Goal: Navigation & Orientation: Understand site structure

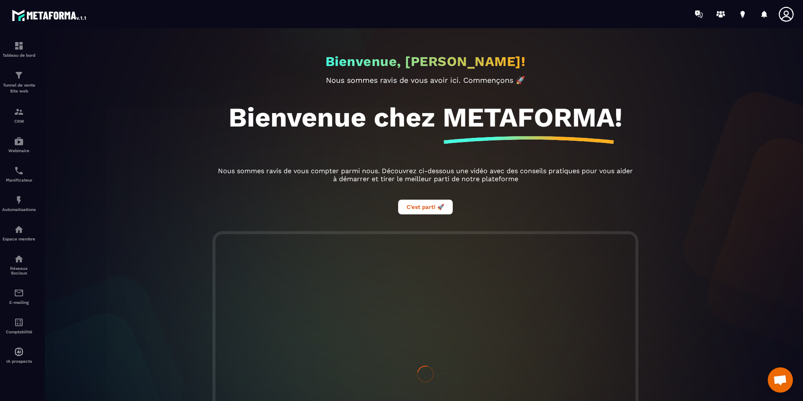
scroll to position [116, 0]
click at [772, 117] on div "Bienvenue, [PERSON_NAME]! Nous sommes ravis de vous avoir ici. Commençons 🚀 Bie…" at bounding box center [425, 214] width 772 height 373
click at [19, 186] on link "Planificateur" at bounding box center [19, 173] width 34 height 29
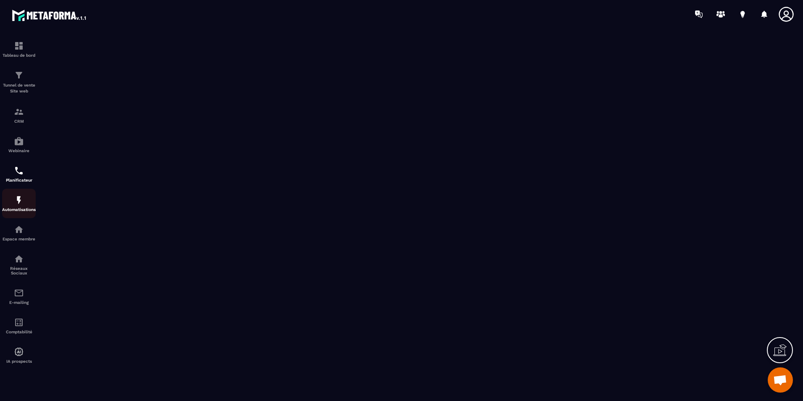
click at [21, 203] on img at bounding box center [19, 200] width 10 height 10
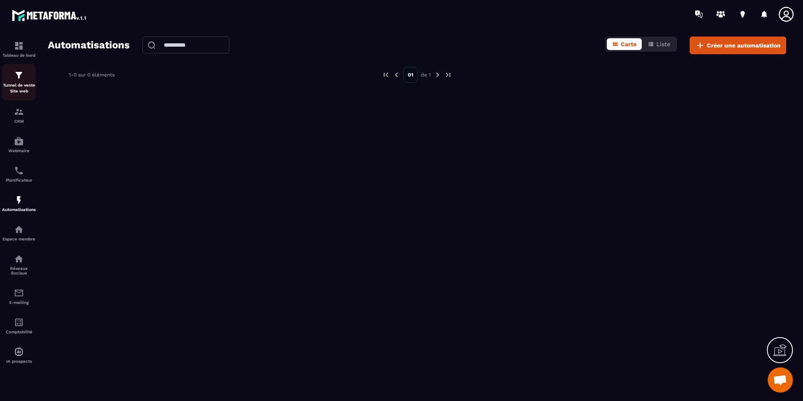
click at [19, 85] on p "Tunnel de vente Site web" at bounding box center [19, 88] width 34 height 12
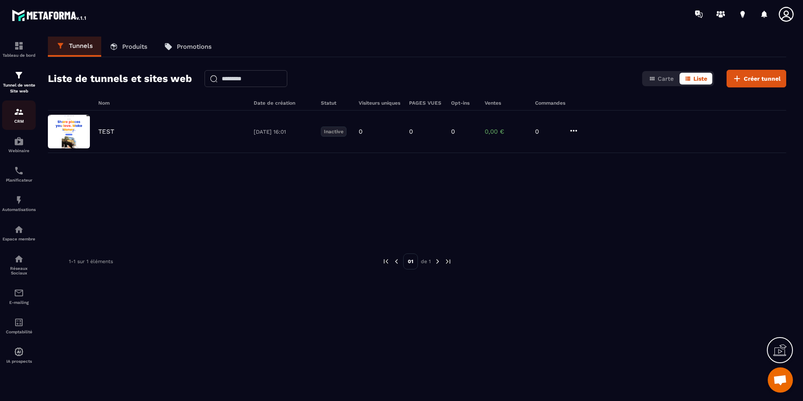
click at [26, 113] on div "CRM" at bounding box center [19, 115] width 34 height 17
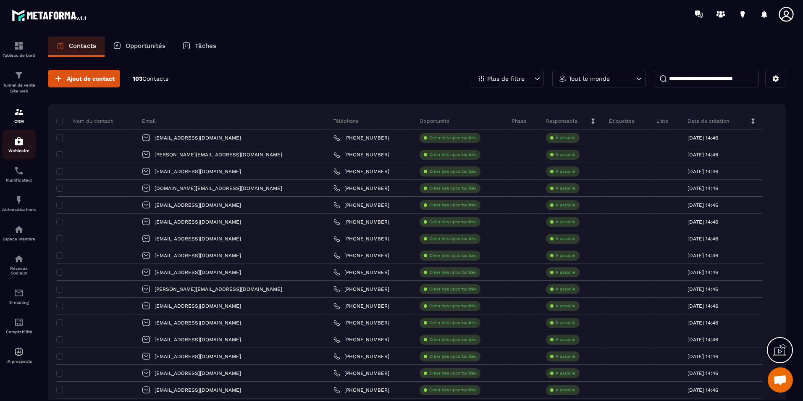
click at [16, 135] on link "Webinaire" at bounding box center [19, 144] width 34 height 29
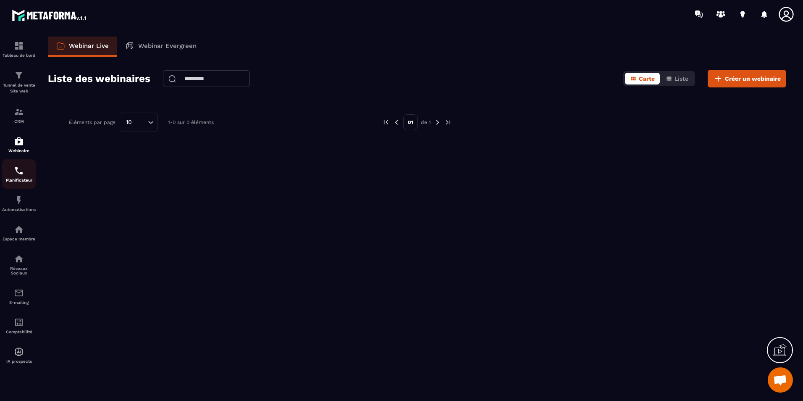
click at [17, 179] on p "Planificateur" at bounding box center [19, 180] width 34 height 5
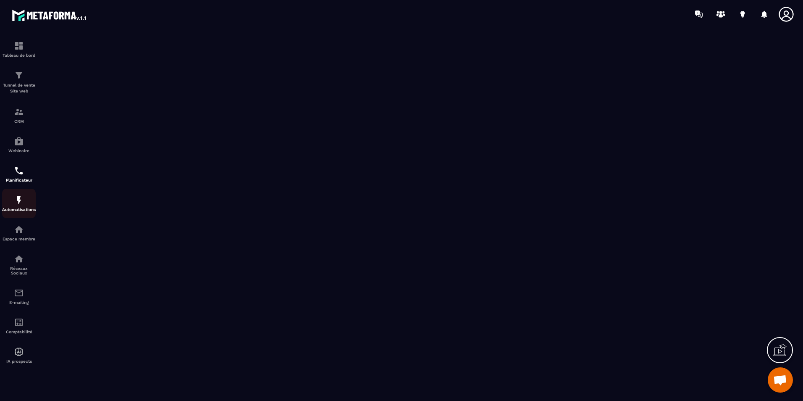
click at [21, 205] on div "Automatisations" at bounding box center [19, 203] width 34 height 17
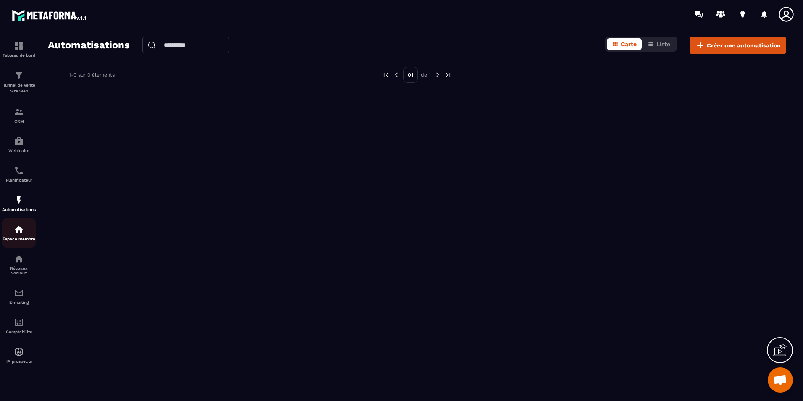
click at [22, 226] on img at bounding box center [19, 229] width 10 height 10
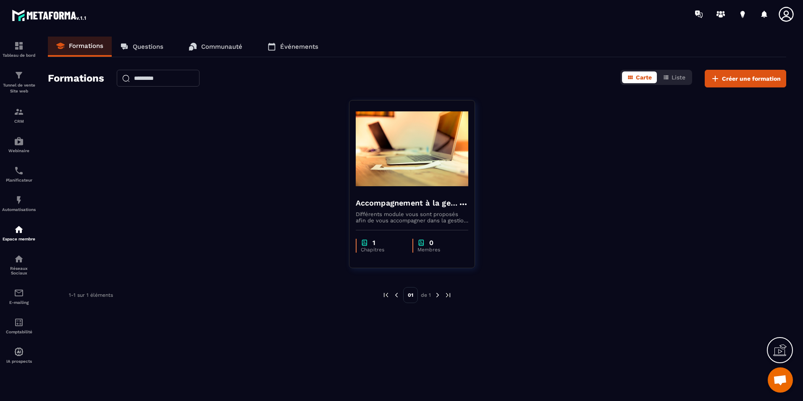
click at [139, 58] on div "Formations Questions Communauté Événements Formations Carte Liste Créer une for…" at bounding box center [416, 217] width 755 height 361
click at [139, 50] on link "Questions" at bounding box center [142, 47] width 60 height 20
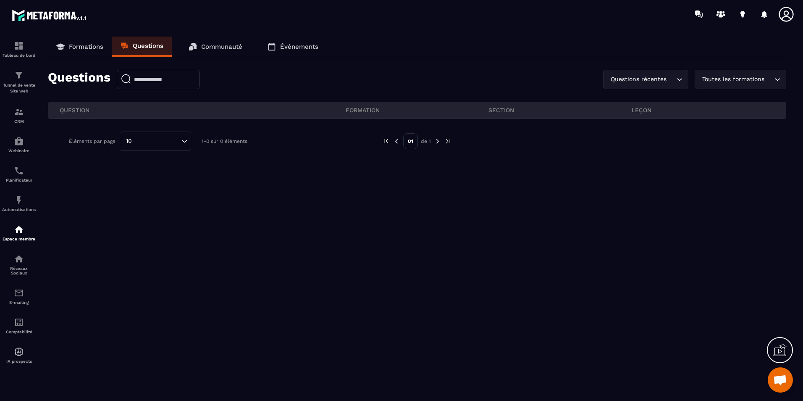
click at [229, 50] on p "Communauté" at bounding box center [221, 47] width 41 height 8
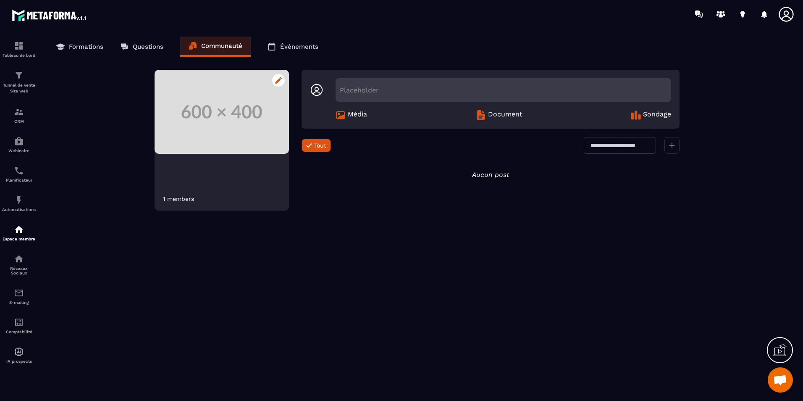
click at [263, 134] on img at bounding box center [222, 112] width 134 height 84
click at [260, 169] on div "1 members" at bounding box center [222, 182] width 134 height 55
click at [294, 47] on p "Événements" at bounding box center [299, 47] width 38 height 8
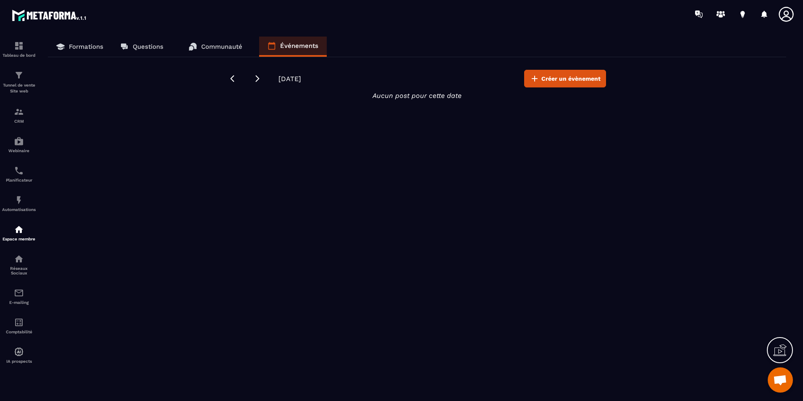
click at [91, 49] on p "Formations" at bounding box center [86, 47] width 34 height 8
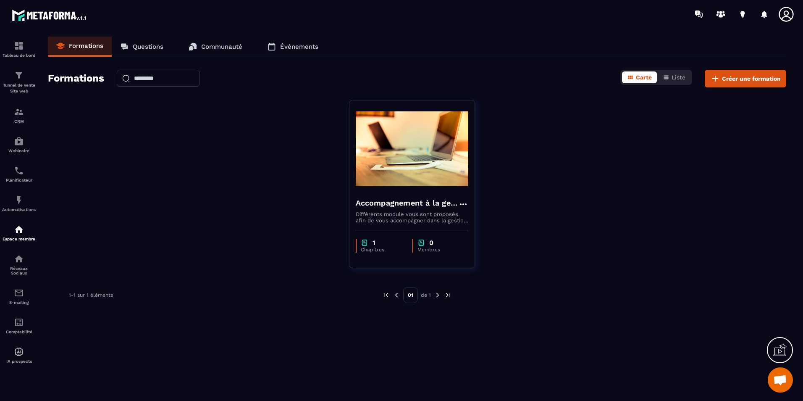
click at [285, 50] on p "Événements" at bounding box center [299, 47] width 38 height 8
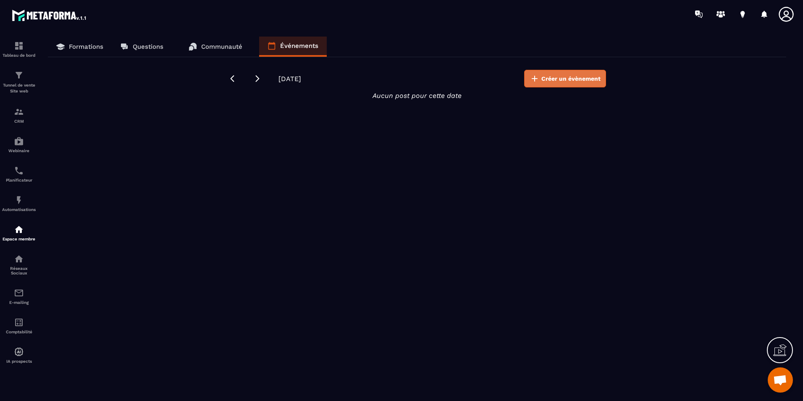
click at [584, 78] on span "Créer un évènement" at bounding box center [570, 78] width 59 height 8
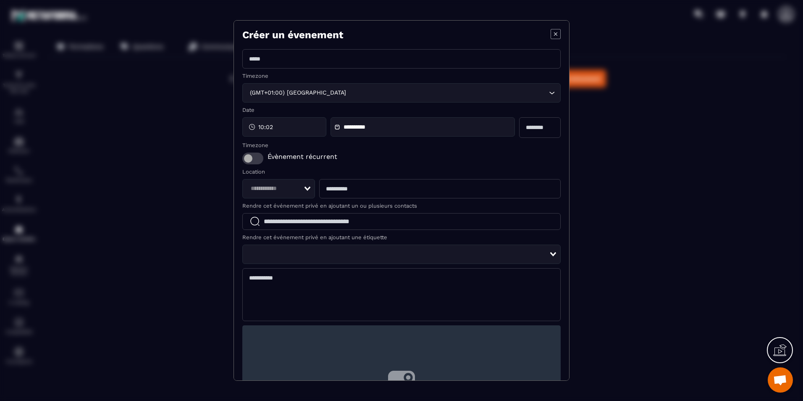
scroll to position [42, 0]
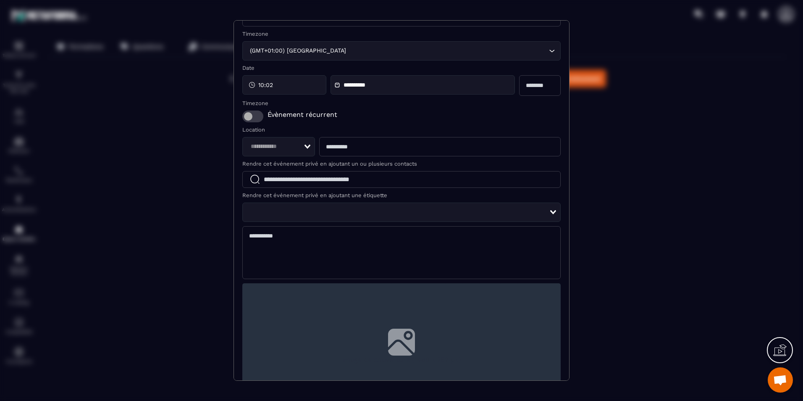
click at [362, 210] on input "Search for option" at bounding box center [399, 212] width 302 height 9
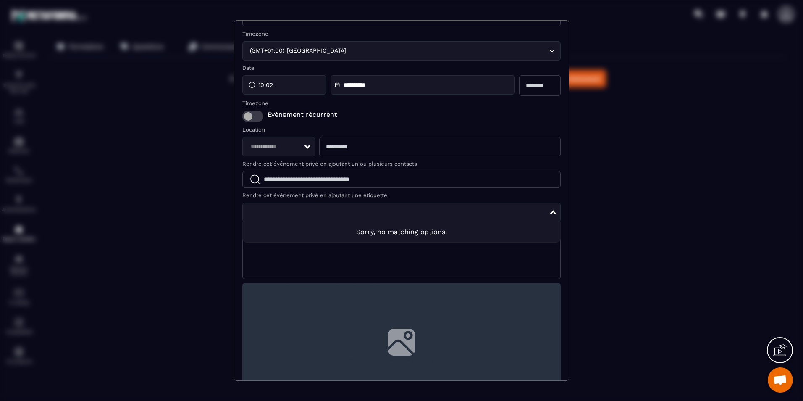
click at [362, 210] on input "Search for option" at bounding box center [399, 212] width 302 height 9
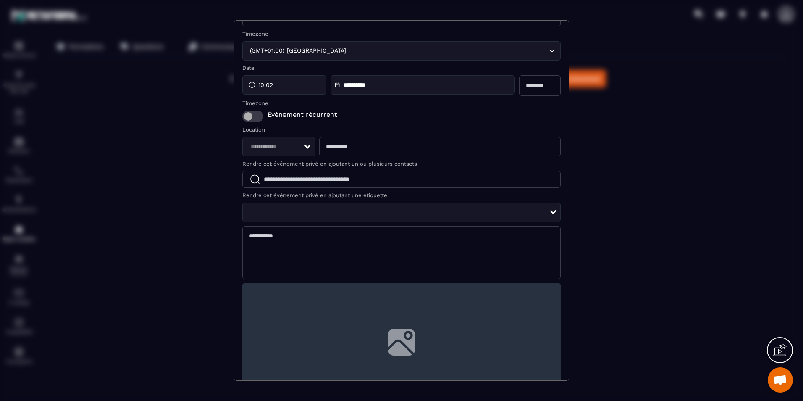
click at [537, 205] on div "Loading..." at bounding box center [401, 211] width 318 height 19
click at [309, 150] on div "Loading..." at bounding box center [278, 146] width 73 height 19
click at [308, 150] on div "Loading..." at bounding box center [278, 146] width 73 height 19
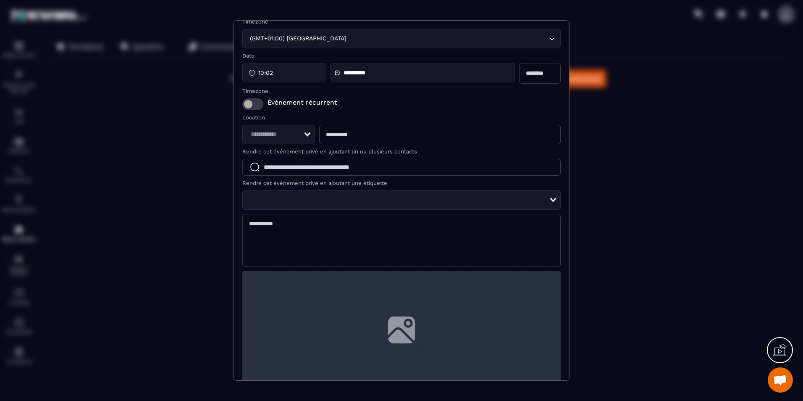
scroll to position [0, 0]
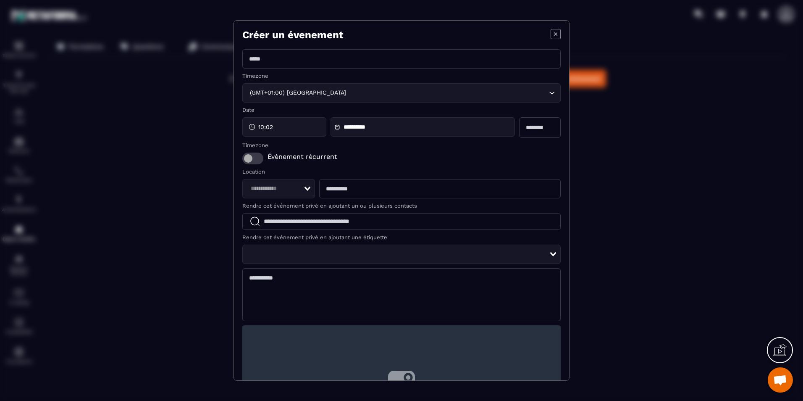
click at [554, 35] on icon "Modal window" at bounding box center [555, 33] width 3 height 3
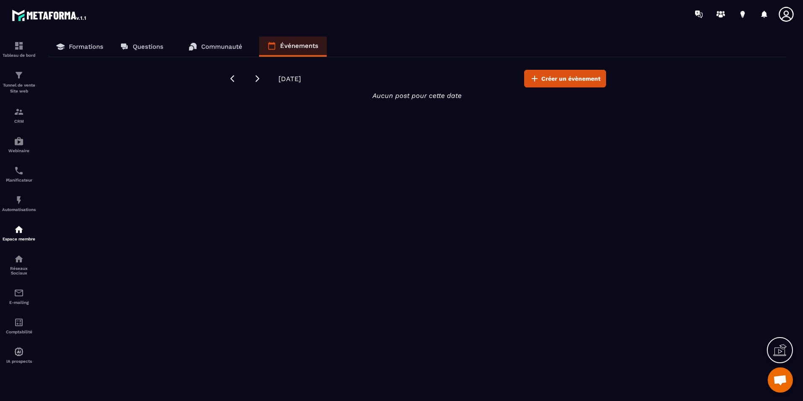
click at [376, 139] on div "Formations Questions Communauté Événements [DATE] Créer un évènement Aucun post…" at bounding box center [416, 217] width 755 height 361
click at [27, 52] on div "Tableau de bord" at bounding box center [19, 49] width 34 height 17
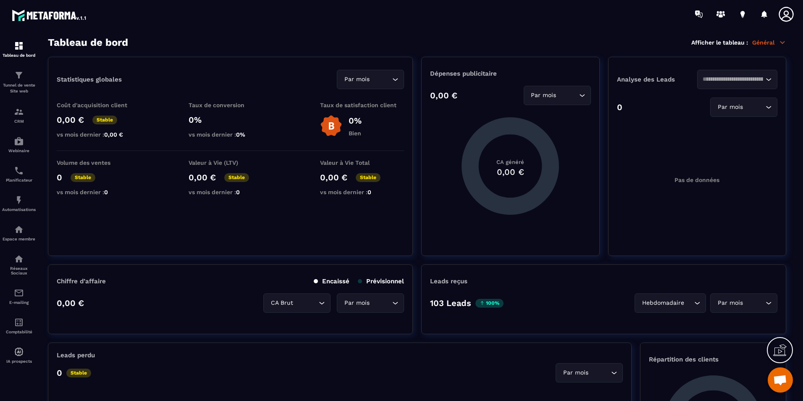
click at [773, 46] on p "Général" at bounding box center [769, 43] width 34 height 8
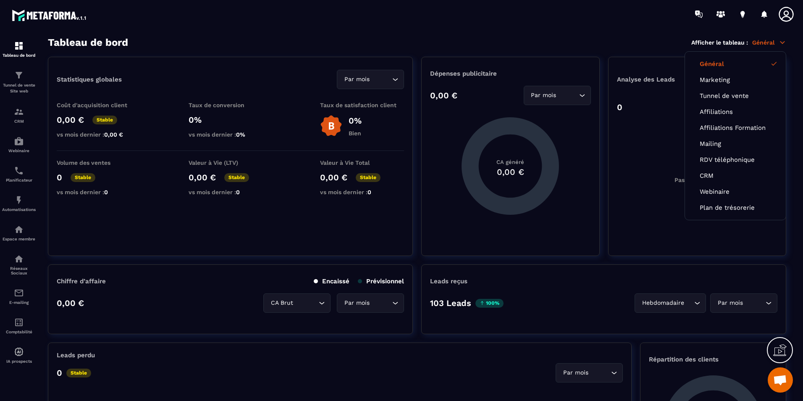
click at [773, 45] on p "Général" at bounding box center [769, 43] width 34 height 8
click at [486, 47] on div "Tableau de bord Afficher le tableau : Général Général Marketing Tunnel de vente…" at bounding box center [417, 43] width 738 height 12
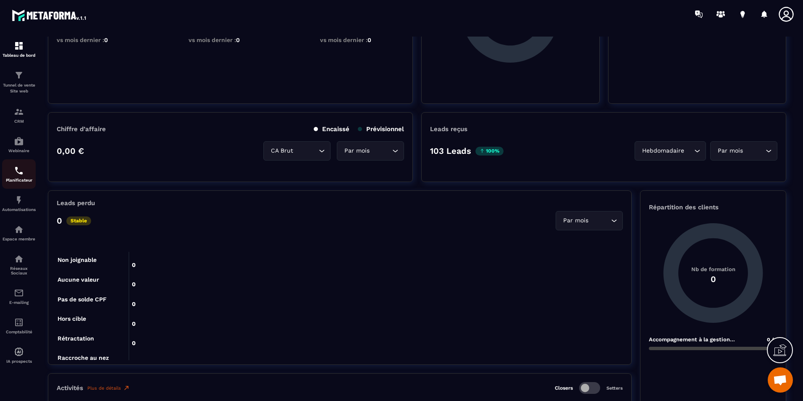
scroll to position [168, 0]
